Goal: Task Accomplishment & Management: Use online tool/utility

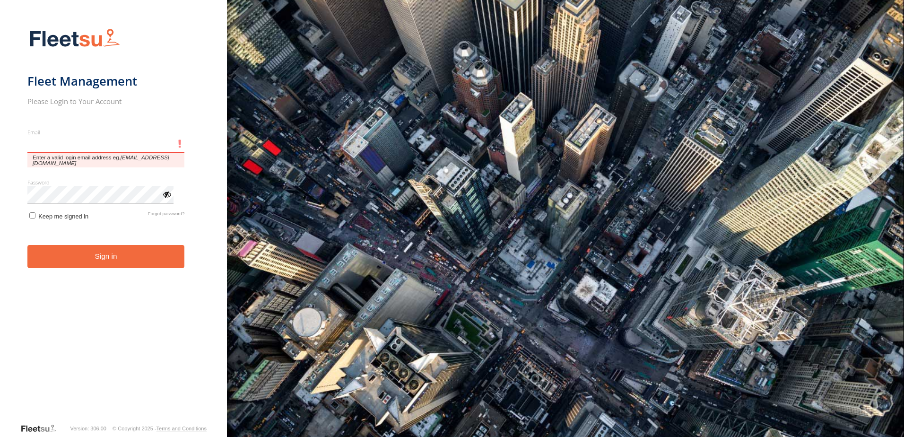
type input "**********"
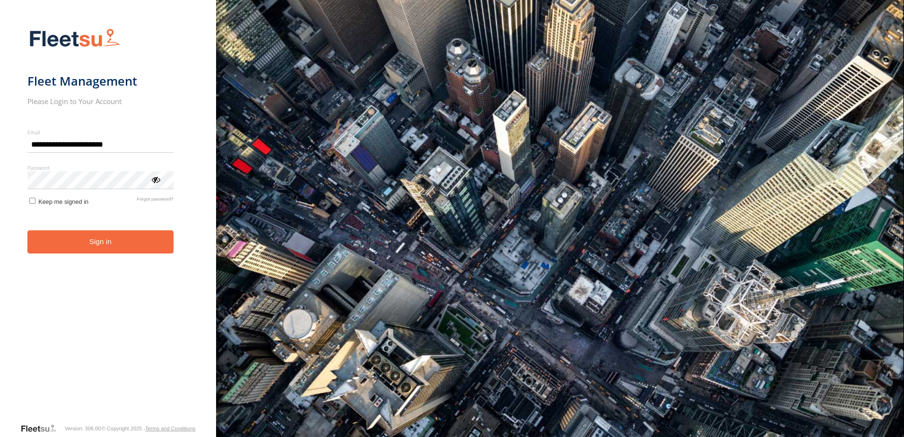
click at [89, 246] on button "Sign in" at bounding box center [100, 241] width 146 height 23
click at [120, 249] on button "Sign in" at bounding box center [100, 241] width 146 height 23
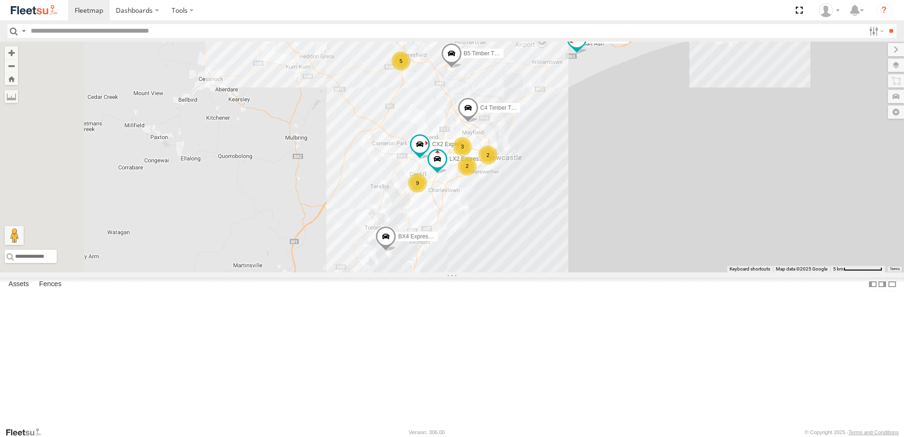
drag, startPoint x: 431, startPoint y: 265, endPoint x: 507, endPoint y: 276, distance: 76.1
click at [507, 272] on div "BX1 Express Ute LX2 Express Ute B2 Timber Truck B5 Timber Truck CX2 Express Ute…" at bounding box center [452, 157] width 904 height 231
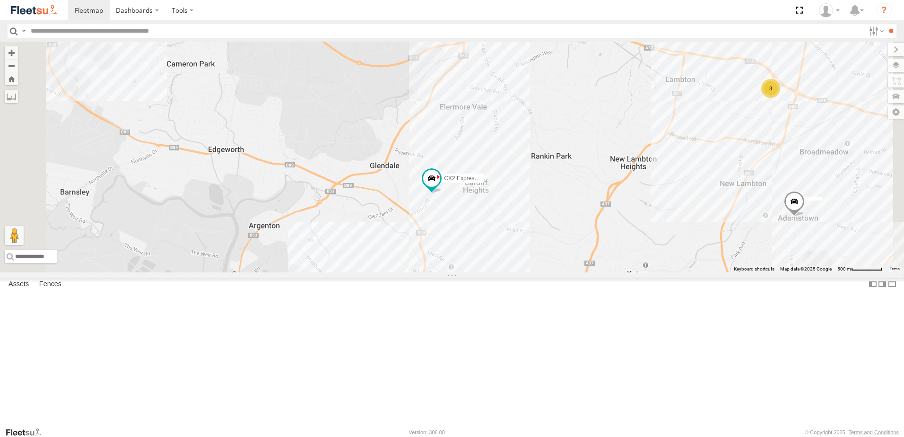
drag, startPoint x: 544, startPoint y: 212, endPoint x: 558, endPoint y: 248, distance: 38.6
click at [556, 248] on div "BX1 Express Ute LX2 Express Ute B2 Timber Truck B5 Timber Truck CX2 Express Ute…" at bounding box center [452, 157] width 904 height 231
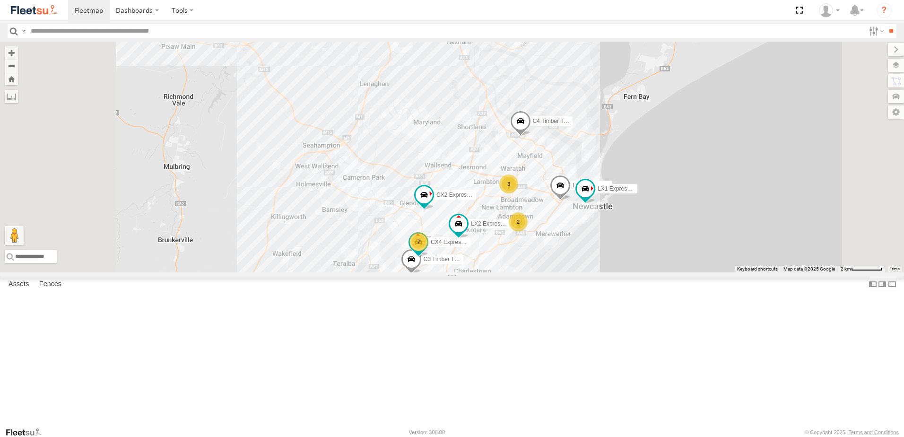
drag, startPoint x: 473, startPoint y: 118, endPoint x: 493, endPoint y: 151, distance: 39.1
click at [490, 158] on div "BX1 Express Ute LX2 Express Ute B2 Timber Truck B5 Timber Truck CX2 Express Ute…" at bounding box center [452, 157] width 904 height 231
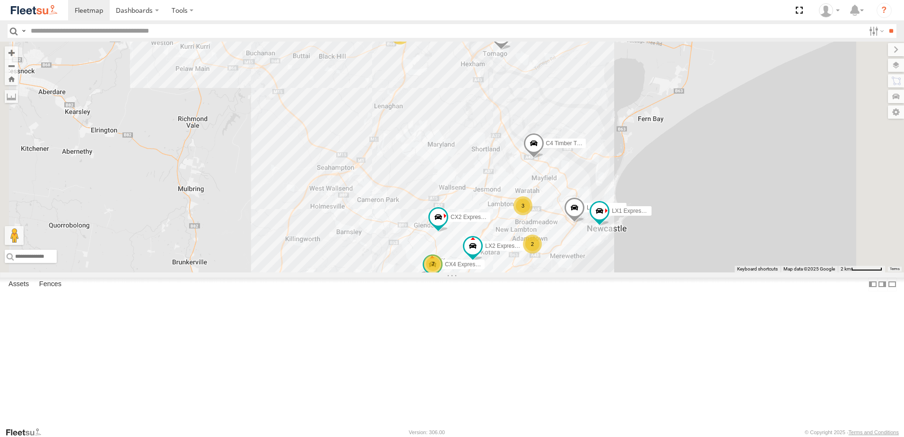
click at [409, 44] on div "5" at bounding box center [399, 35] width 19 height 19
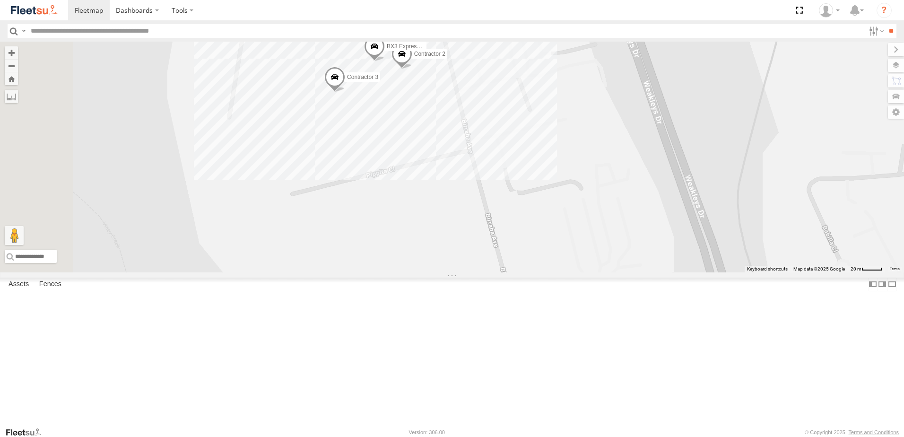
drag, startPoint x: 417, startPoint y: 125, endPoint x: 527, endPoint y: 179, distance: 122.8
click at [527, 179] on div "BX1 Express Ute LX2 Express Ute B2 Timber Truck B5 Timber Truck CX2 Express Ute…" at bounding box center [452, 157] width 904 height 231
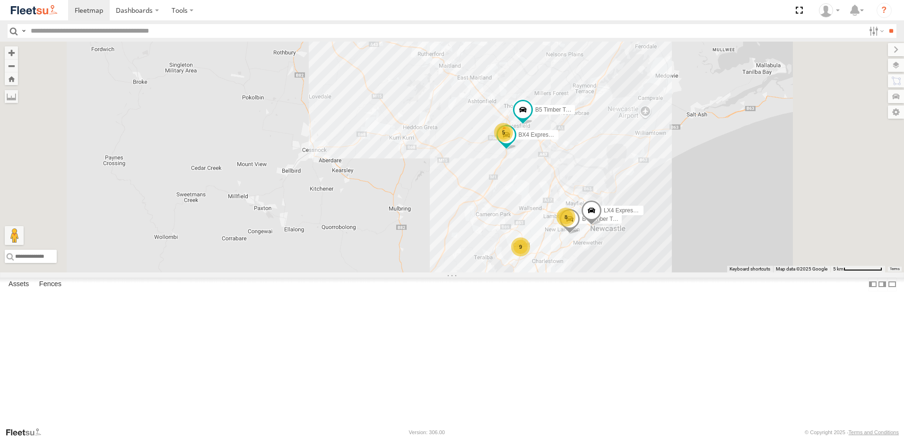
click at [0, 0] on span at bounding box center [0, 0] width 0 height 0
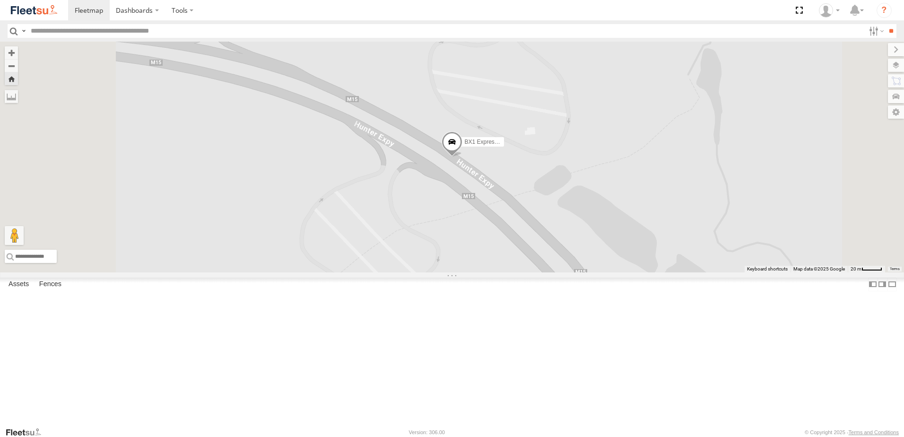
click at [0, 0] on span at bounding box center [0, 0] width 0 height 0
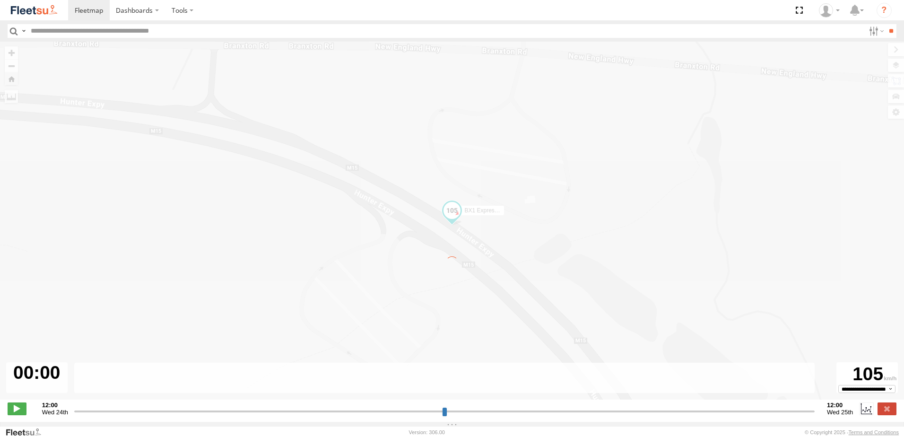
type input "**********"
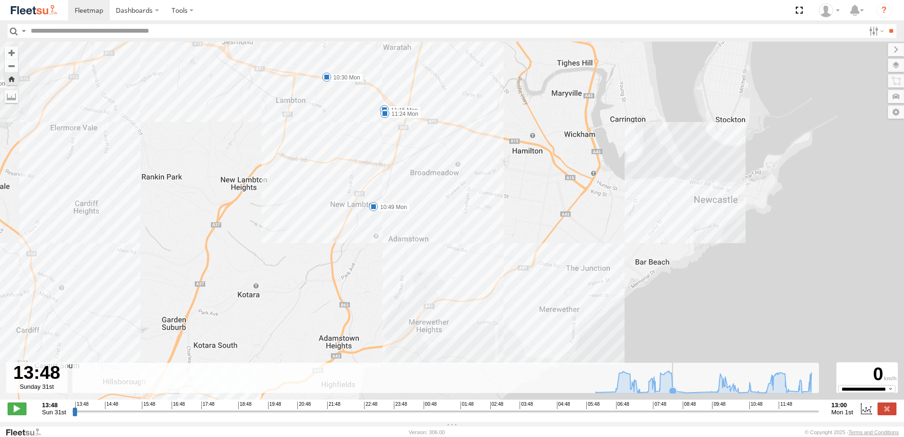
click at [678, 390] on rect at bounding box center [445, 377] width 746 height 31
click at [675, 393] on icon at bounding box center [673, 391] width 8 height 8
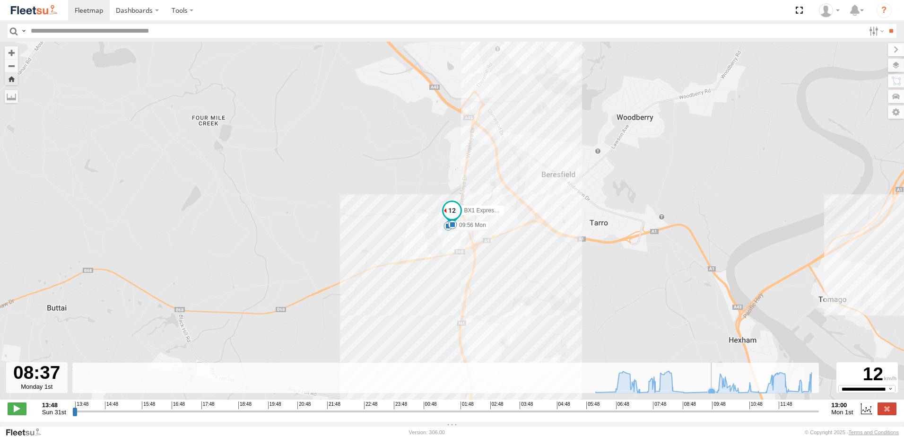
click at [713, 393] on icon at bounding box center [712, 392] width 8 height 8
click at [719, 393] on icon at bounding box center [703, 382] width 225 height 22
click at [740, 395] on icon at bounding box center [739, 392] width 8 height 8
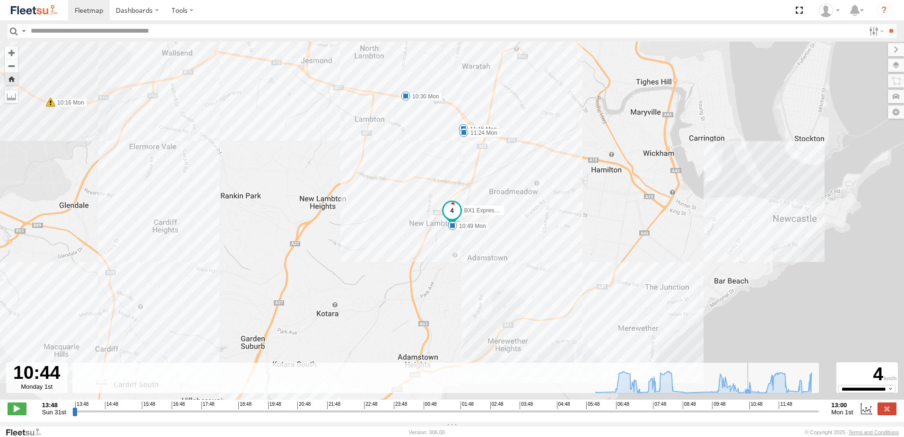
click at [746, 395] on icon at bounding box center [748, 392] width 8 height 8
click at [753, 395] on icon at bounding box center [751, 392] width 8 height 8
click at [765, 396] on icon at bounding box center [765, 392] width 8 height 8
click at [787, 391] on icon at bounding box center [703, 382] width 225 height 22
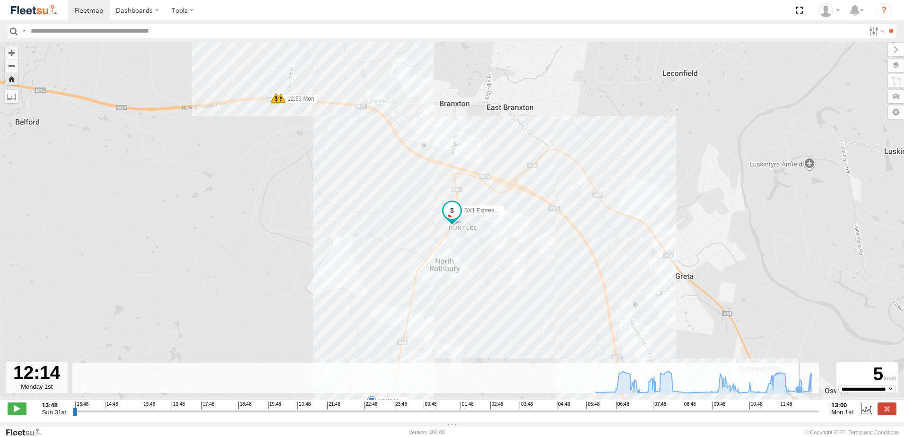
click at [799, 393] on icon at bounding box center [799, 390] width 8 height 8
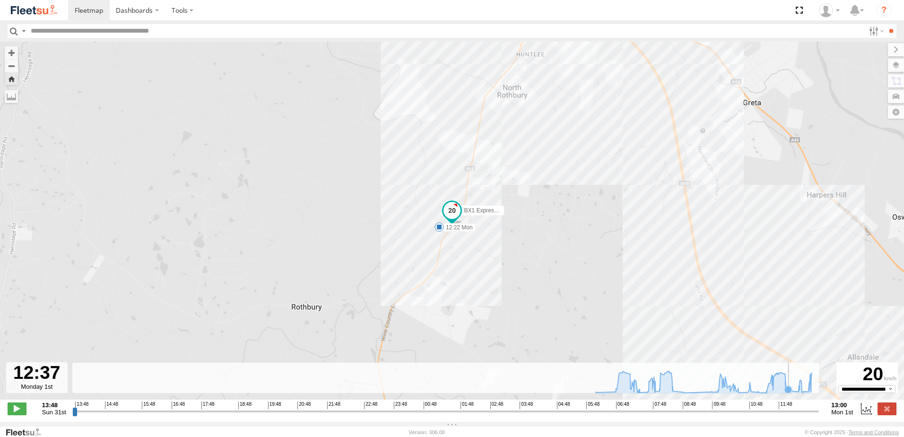
click at [788, 393] on icon at bounding box center [788, 390] width 8 height 8
click at [796, 395] on icon at bounding box center [798, 392] width 8 height 8
click at [802, 395] on icon at bounding box center [801, 392] width 8 height 8
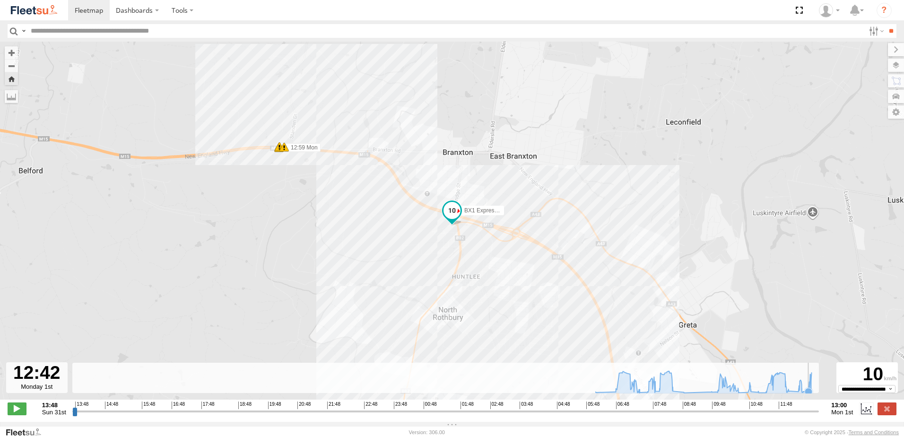
click at [808, 395] on icon at bounding box center [808, 392] width 8 height 8
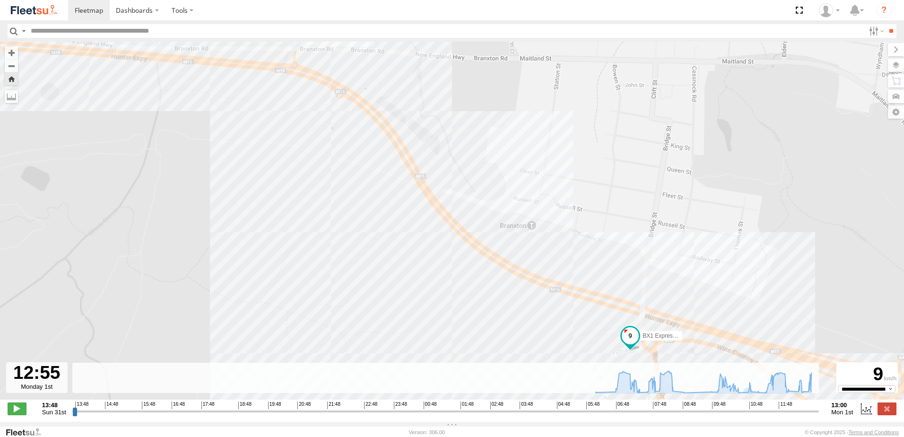
drag, startPoint x: 668, startPoint y: 256, endPoint x: 610, endPoint y: 177, distance: 98.0
click at [610, 177] on div "BX1 Express Ute 06:15 Mon 07:40 Mon 08:08 Mon 08:43 Mon 09:10 Mon 09:56 Mon 10:…" at bounding box center [452, 226] width 904 height 368
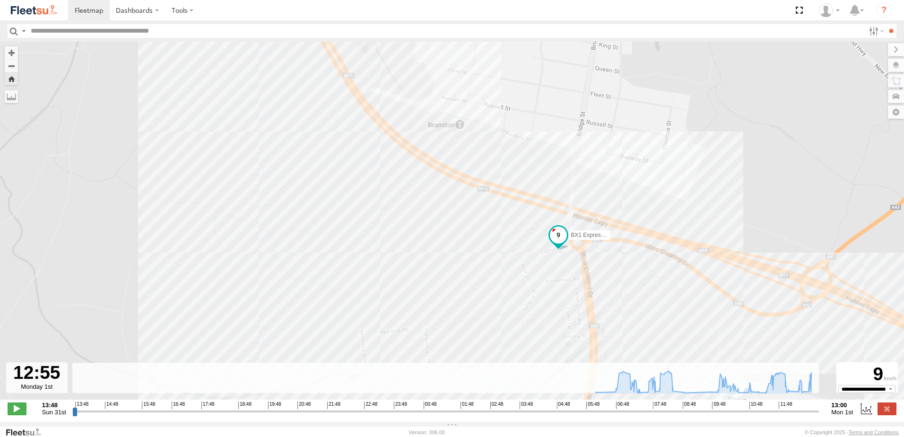
drag, startPoint x: 625, startPoint y: 301, endPoint x: 609, endPoint y: 191, distance: 110.4
click at [609, 207] on div "BX1 Express Ute 06:15 Mon 07:40 Mon 08:08 Mon 08:43 Mon 09:10 Mon 09:56 Mon 10:…" at bounding box center [452, 226] width 904 height 368
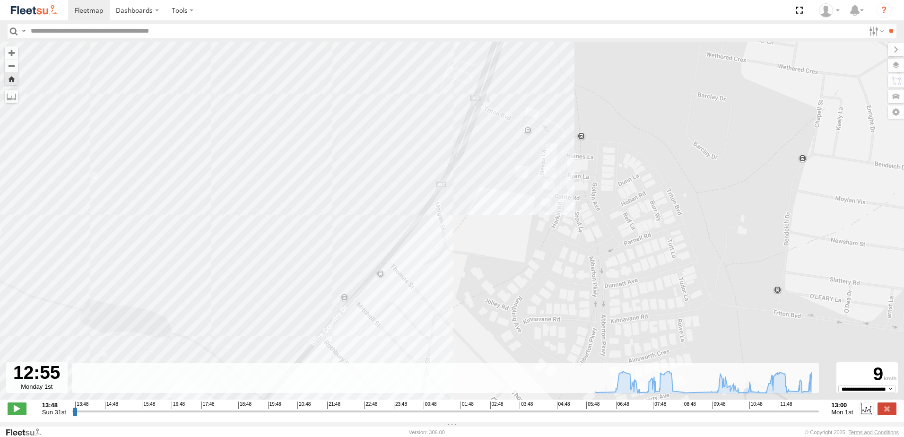
drag, startPoint x: 499, startPoint y: 187, endPoint x: 524, endPoint y: 131, distance: 61.6
click at [509, 150] on div "BX1 Express Ute 06:15 Mon 07:40 Mon 08:08 Mon 08:43 Mon 09:10 Mon 09:56 Mon 10:…" at bounding box center [452, 226] width 904 height 368
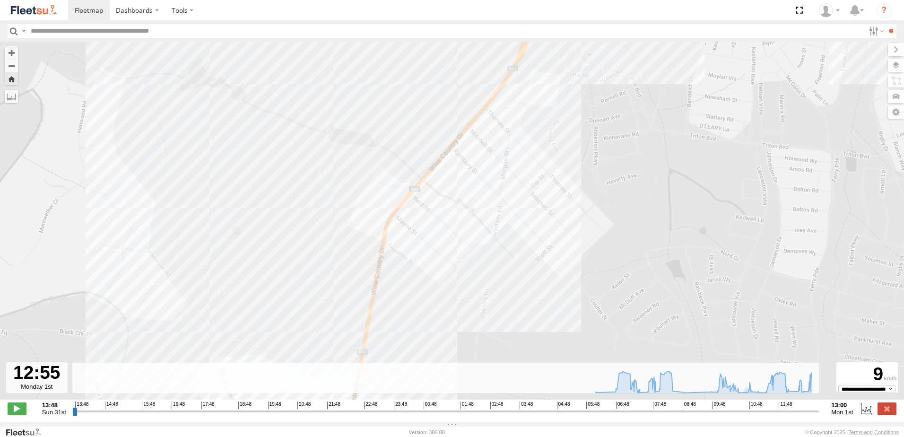
drag, startPoint x: 500, startPoint y: 213, endPoint x: 518, endPoint y: 159, distance: 56.3
click at [511, 167] on div "BX1 Express Ute 06:15 Mon 07:40 Mon 08:08 Mon 08:43 Mon 09:10 Mon 09:56 Mon 10:…" at bounding box center [452, 226] width 904 height 368
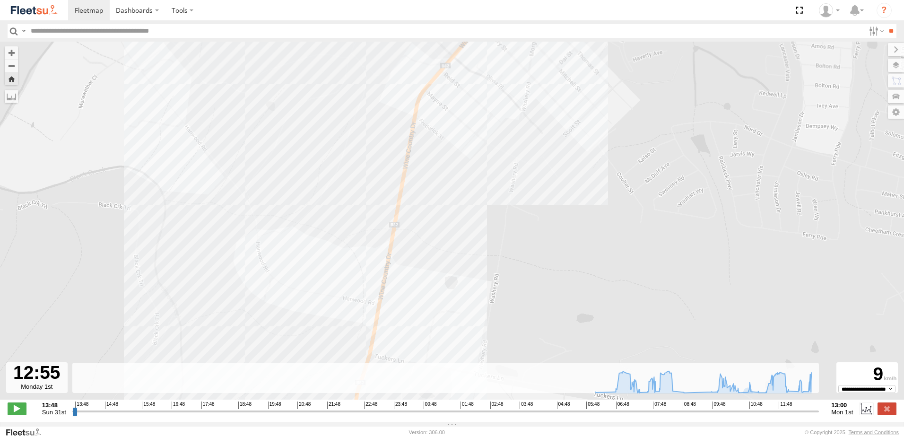
drag, startPoint x: 509, startPoint y: 243, endPoint x: 539, endPoint y: 162, distance: 86.6
click at [535, 175] on div "BX1 Express Ute 06:15 Mon 07:40 Mon 08:08 Mon 08:43 Mon 09:10 Mon 09:56 Mon 10:…" at bounding box center [452, 226] width 904 height 368
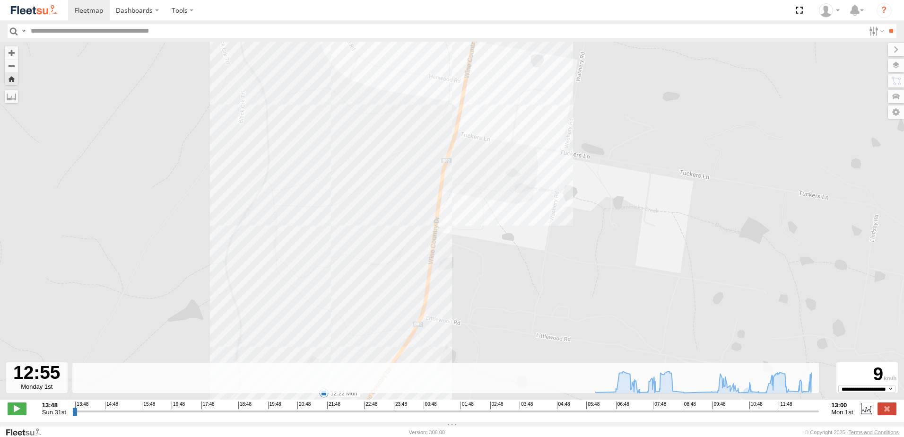
drag, startPoint x: 501, startPoint y: 220, endPoint x: 544, endPoint y: 127, distance: 102.8
click at [538, 135] on div "BX1 Express Ute 06:15 Mon 07:40 Mon 08:08 Mon 08:43 Mon 09:10 Mon 09:56 Mon 10:…" at bounding box center [452, 226] width 904 height 368
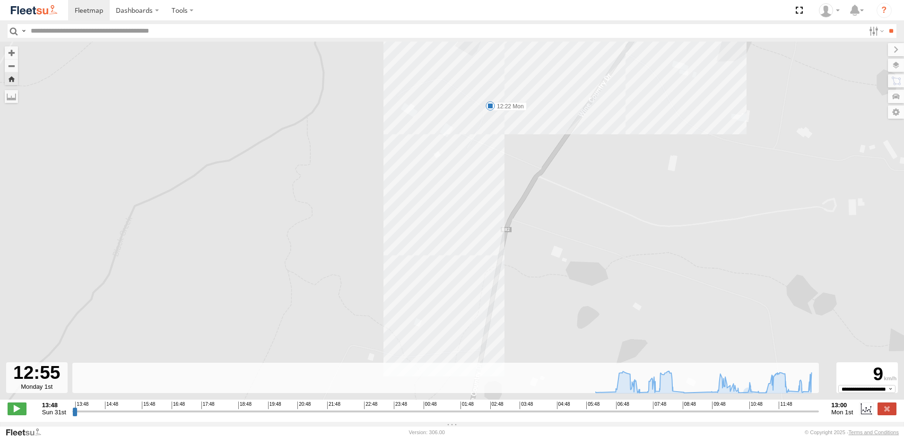
click at [489, 109] on span at bounding box center [489, 105] width 9 height 9
click at [509, 127] on div "BX1 Express Ute 06:15 Mon 07:40 Mon 08:08 Mon 08:43 Mon 09:10 Mon 09:56 Mon 10:…" at bounding box center [452, 226] width 904 height 368
click at [539, 188] on div "BX1 Express Ute 06:15 Mon 07:40 Mon 08:08 Mon 08:43 Mon 09:10 Mon 09:56 Mon 10:…" at bounding box center [452, 226] width 904 height 368
click at [683, 199] on div "BX1 Express Ute 06:15 Mon 07:40 Mon 08:08 Mon 08:43 Mon 09:10 Mon 09:56 Mon 10:…" at bounding box center [452, 226] width 904 height 368
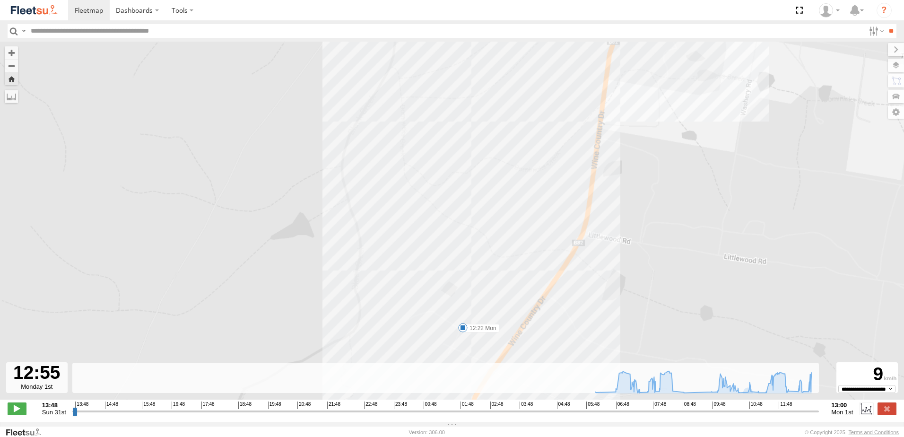
drag, startPoint x: 708, startPoint y: 105, endPoint x: 704, endPoint y: 164, distance: 59.2
click at [705, 161] on div "BX1 Express Ute 06:15 Mon 07:40 Mon 08:08 Mon 08:43 Mon 09:10 Mon 09:56 Mon 10:…" at bounding box center [452, 226] width 904 height 368
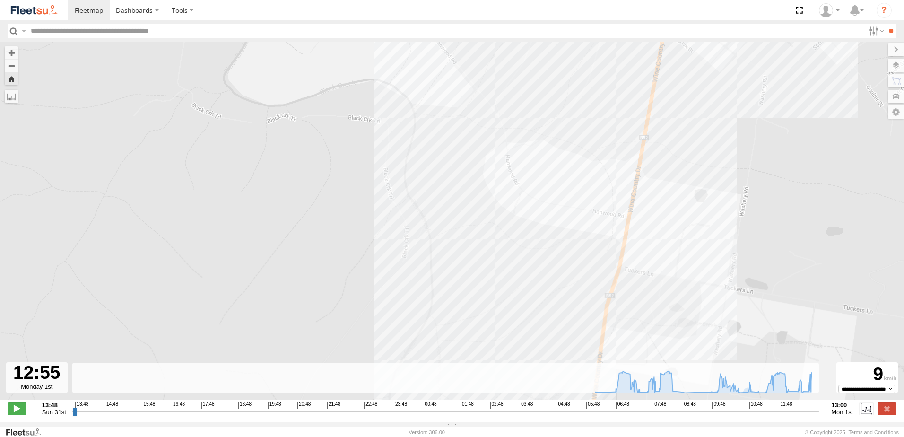
drag, startPoint x: 699, startPoint y: 168, endPoint x: 680, endPoint y: 204, distance: 41.0
click at [683, 198] on div "BX1 Express Ute 06:15 Mon 07:40 Mon 08:08 Mon 08:43 Mon 09:10 Mon 09:56 Mon 10:…" at bounding box center [452, 226] width 904 height 368
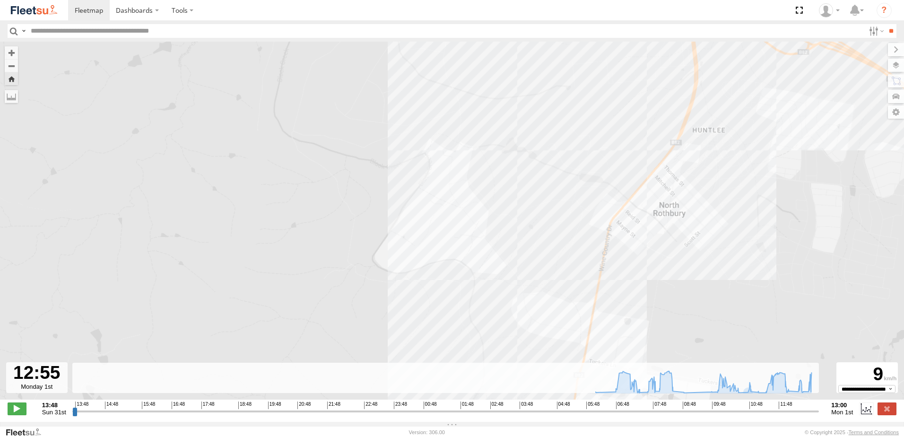
click at [724, 186] on div "BX1 Express Ute 06:15 Mon 07:40 Mon 08:08 Mon 08:43 Mon 09:10 Mon 09:56 Mon 10:…" at bounding box center [452, 226] width 904 height 368
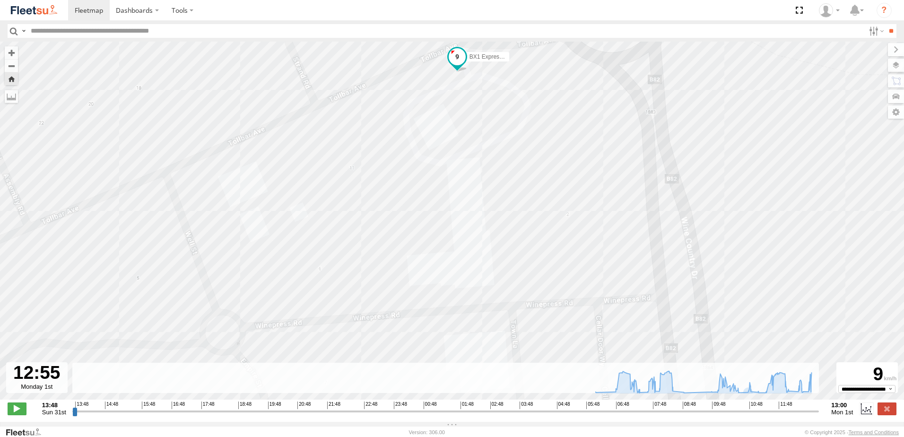
drag, startPoint x: 553, startPoint y: 130, endPoint x: 569, endPoint y: 161, distance: 34.2
click at [567, 158] on div "BX1 Express Ute 06:15 Mon 07:40 Mon 08:08 Mon 08:43 Mon 09:10 Mon 09:56 Mon 10:…" at bounding box center [452, 226] width 904 height 368
